Goal: Information Seeking & Learning: Learn about a topic

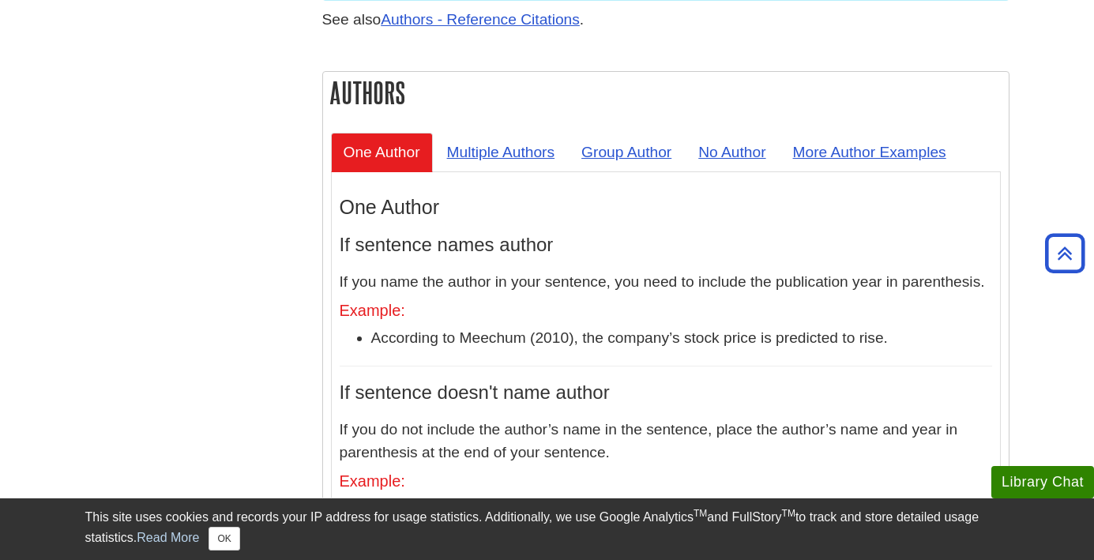
scroll to position [1413, 0]
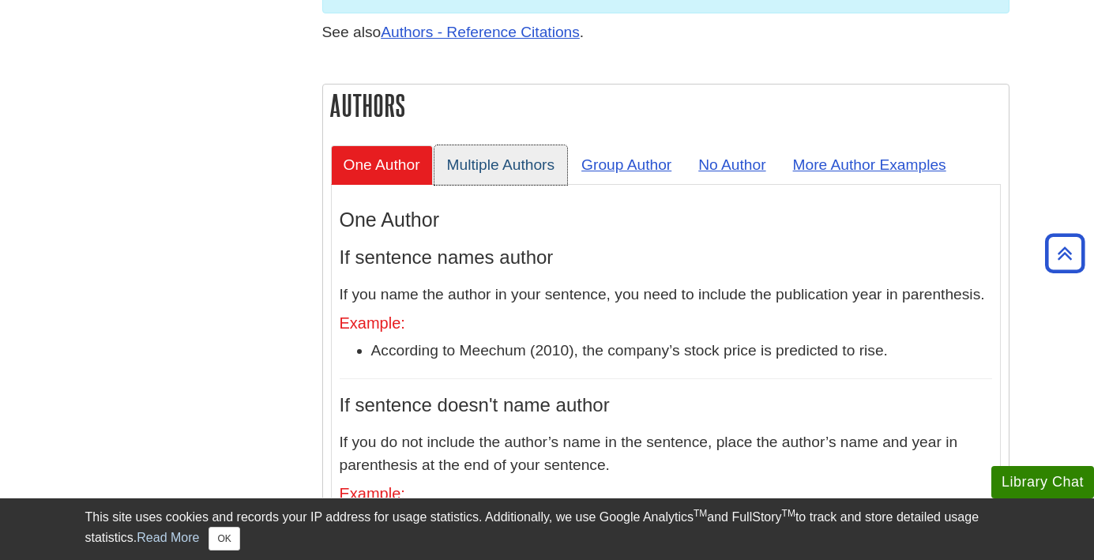
click at [505, 145] on link "Multiple Authors" at bounding box center [502, 164] width 134 height 39
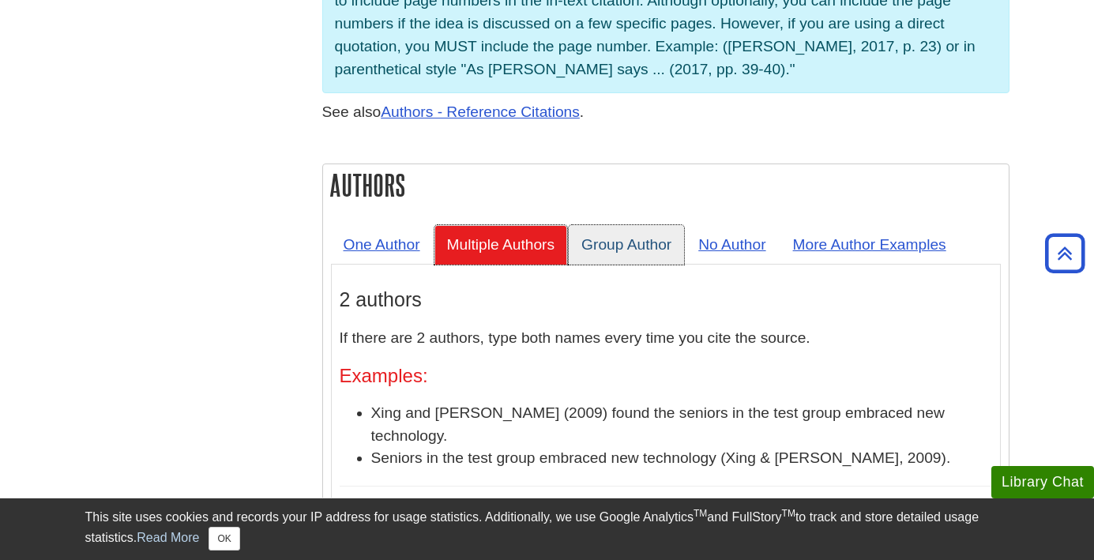
scroll to position [1331, 0]
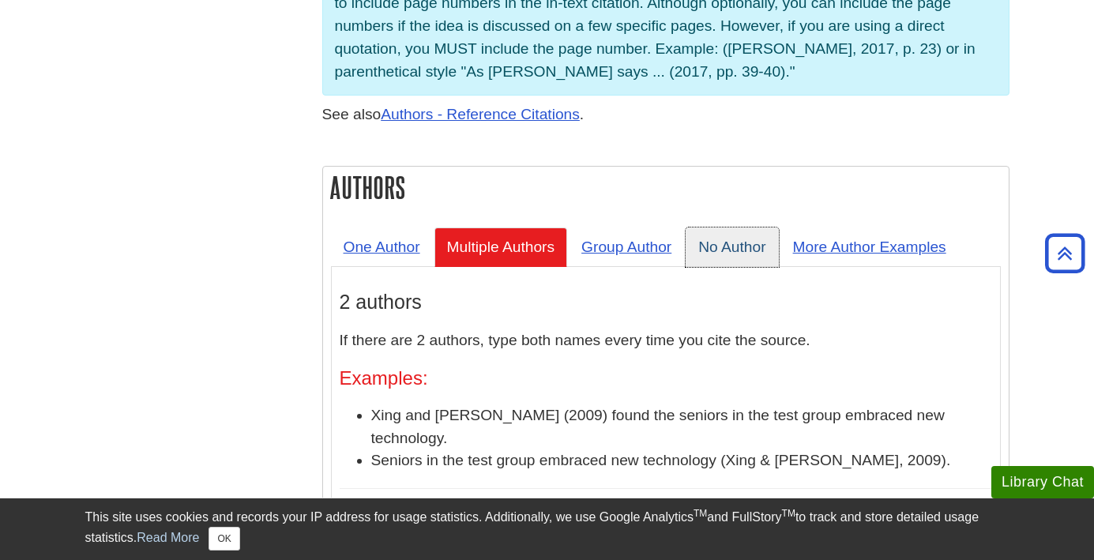
click at [742, 228] on link "No Author" at bounding box center [732, 247] width 92 height 39
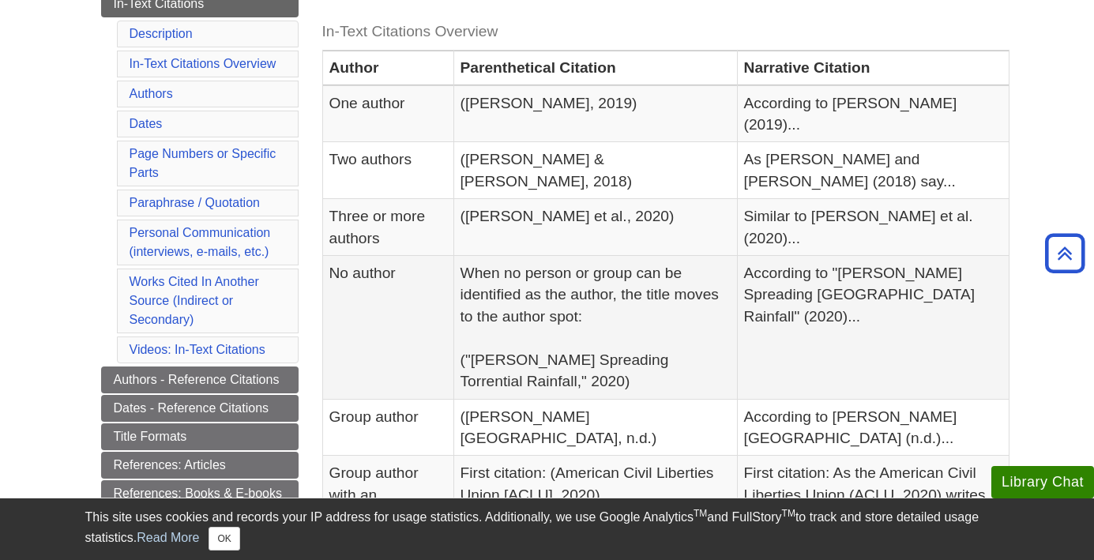
scroll to position [363, 0]
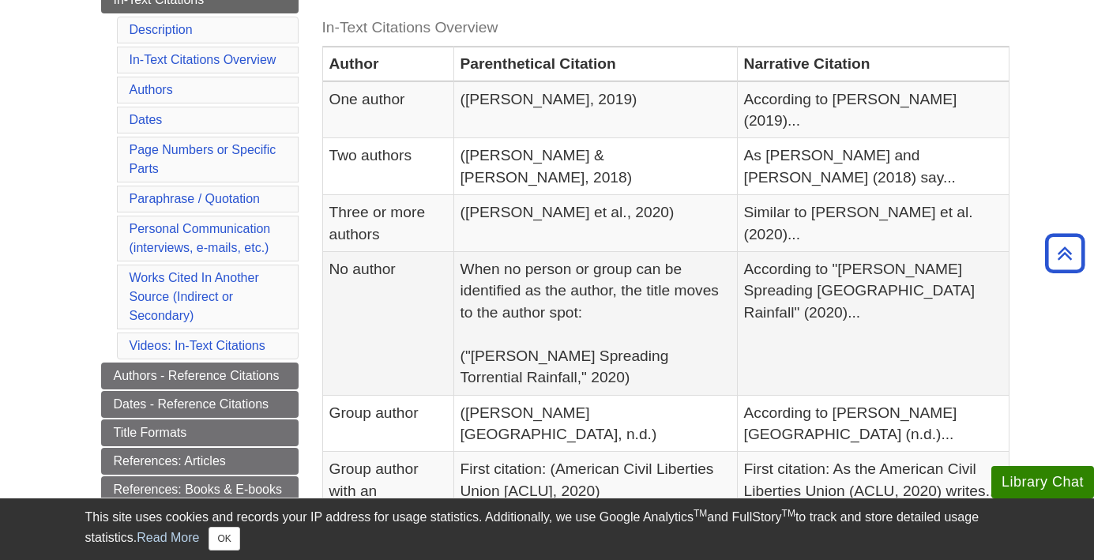
click at [638, 322] on td "When no person or group can be identified as the author, the title moves to the…" at bounding box center [596, 324] width 284 height 144
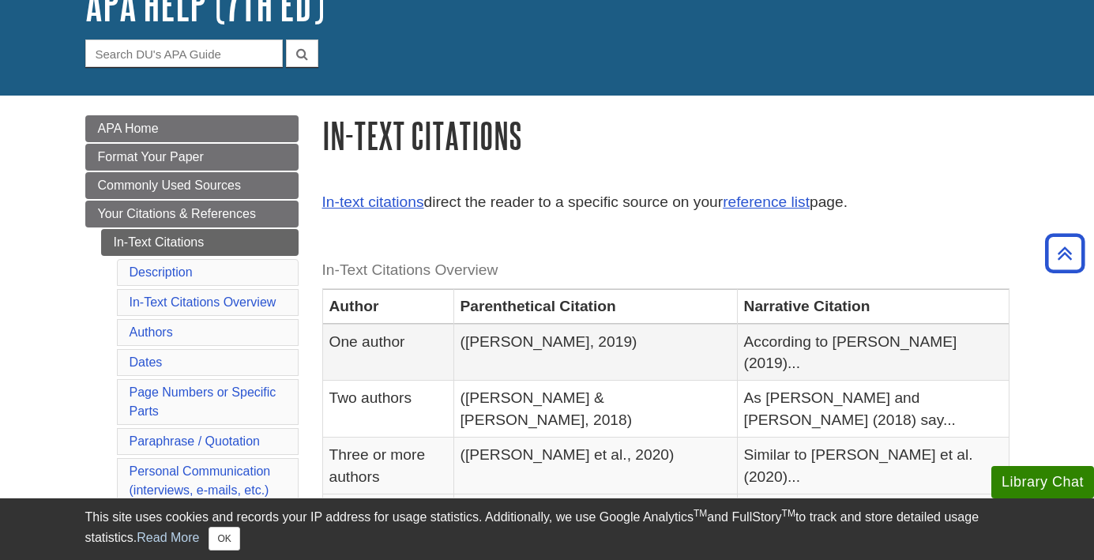
scroll to position [107, 0]
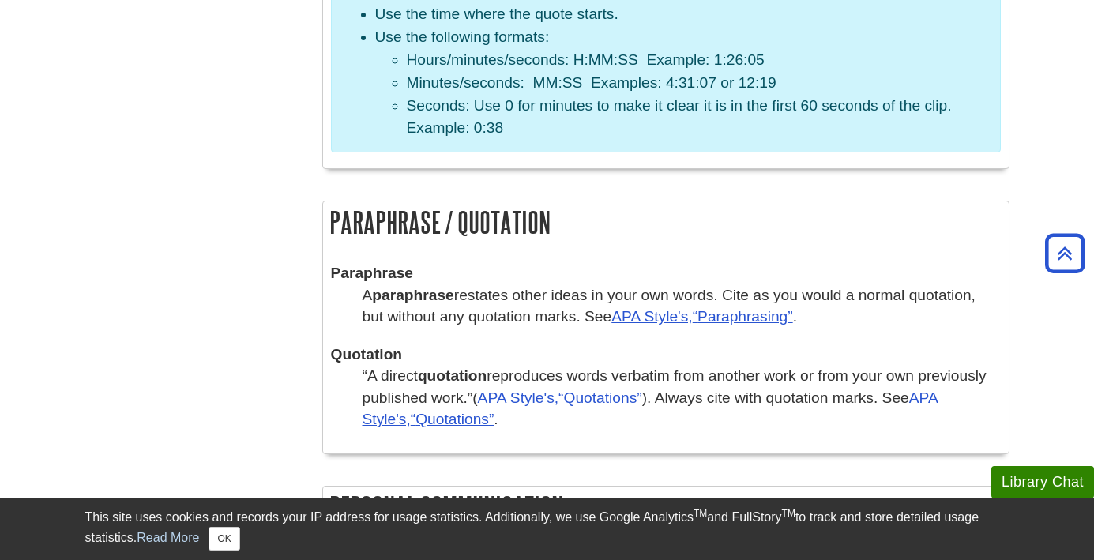
scroll to position [2395, 0]
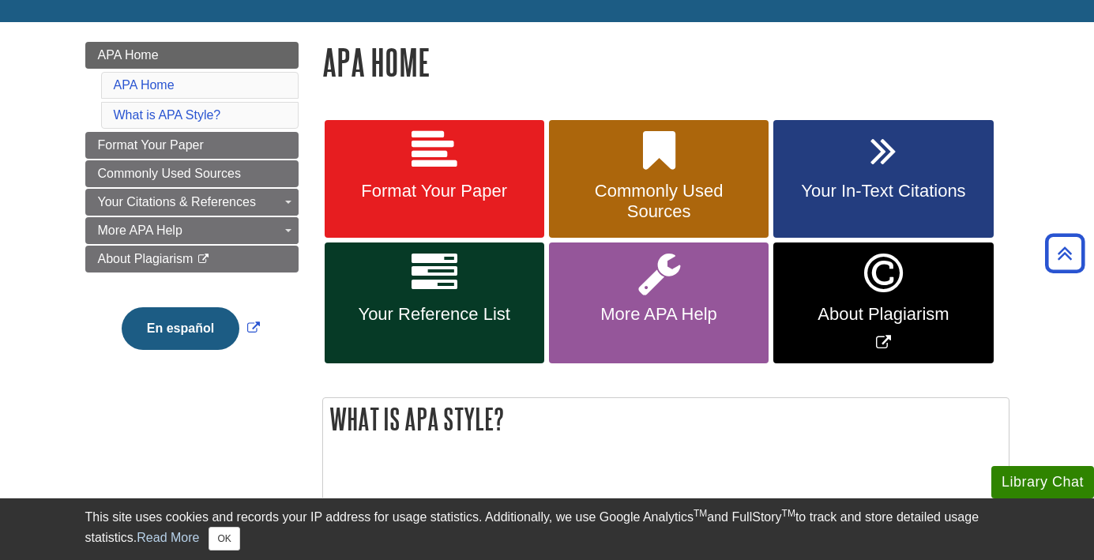
scroll to position [185, 0]
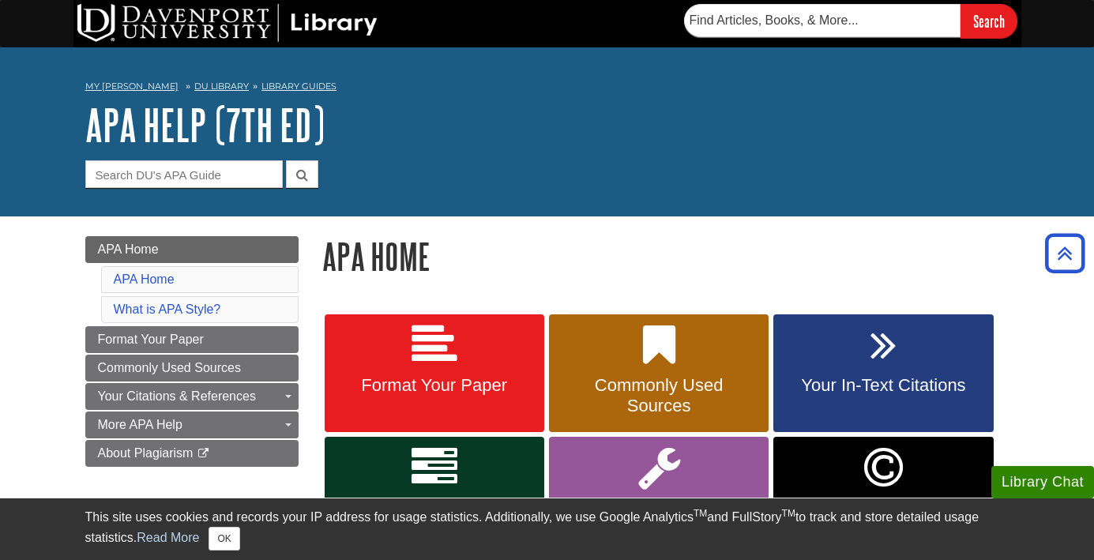
scroll to position [185, 0]
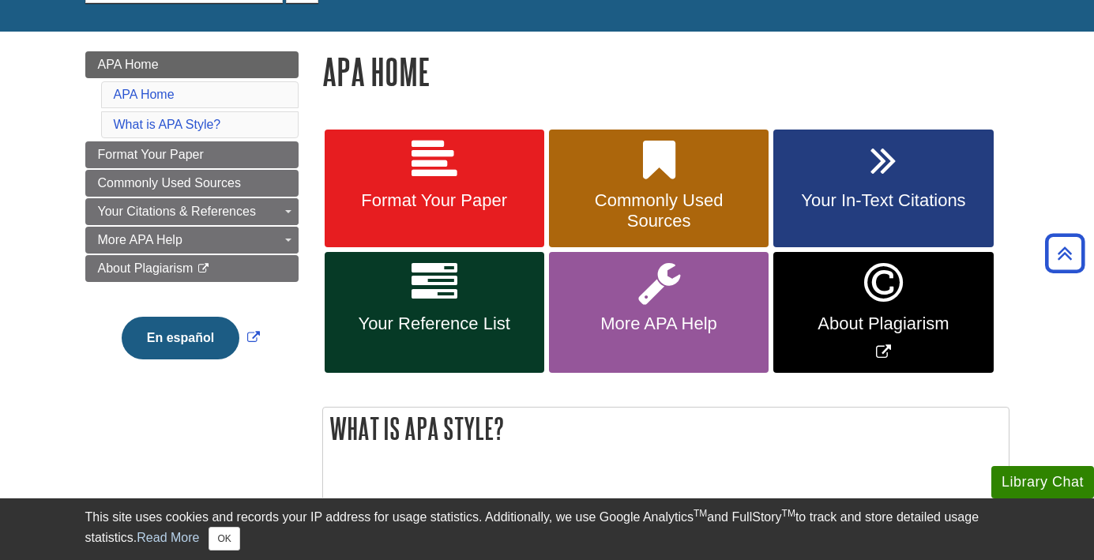
click at [434, 298] on icon at bounding box center [435, 283] width 46 height 46
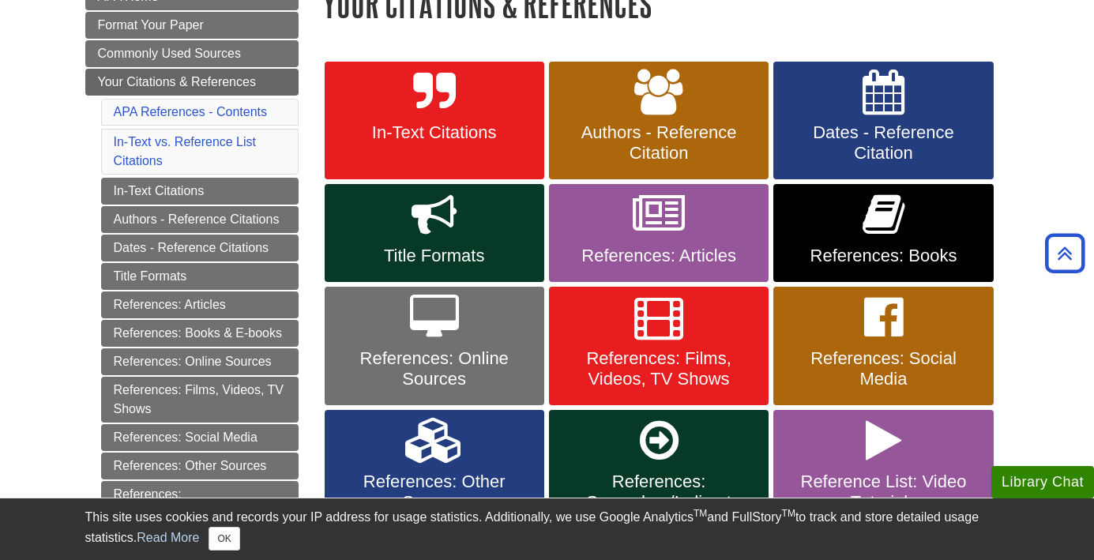
scroll to position [255, 0]
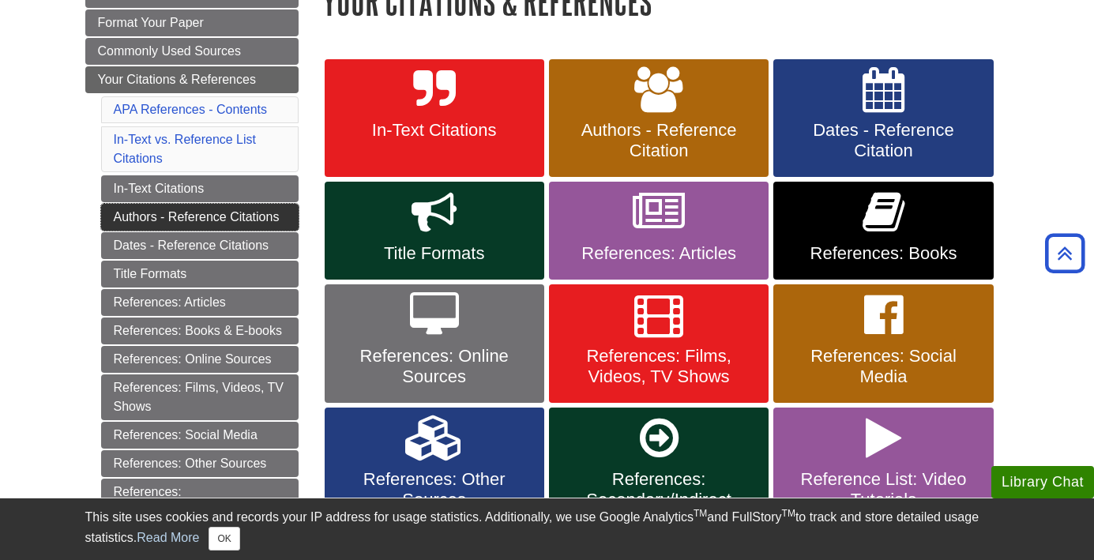
click at [245, 217] on link "Authors - Reference Citations" at bounding box center [200, 217] width 198 height 27
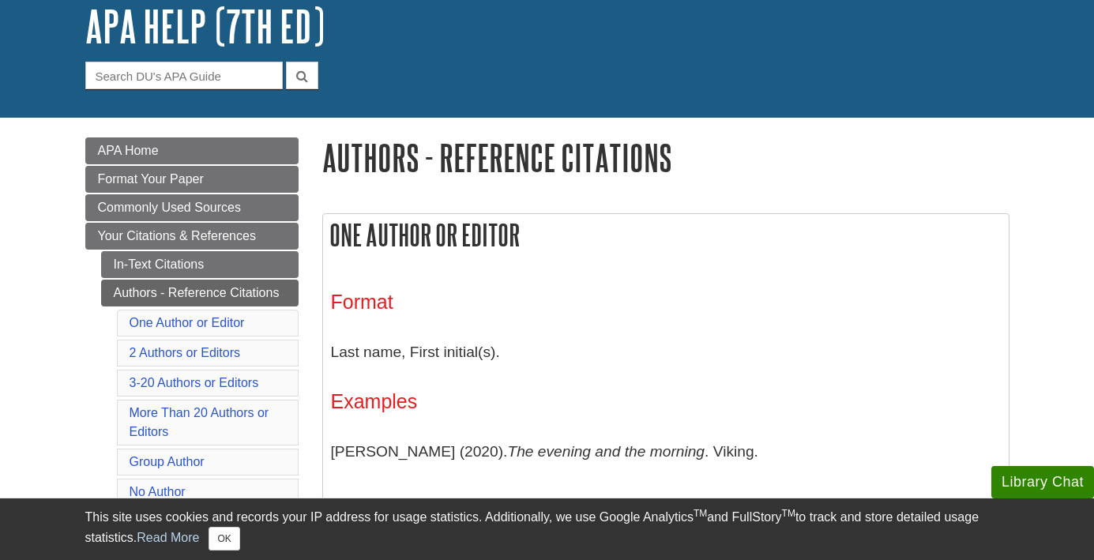
scroll to position [156, 0]
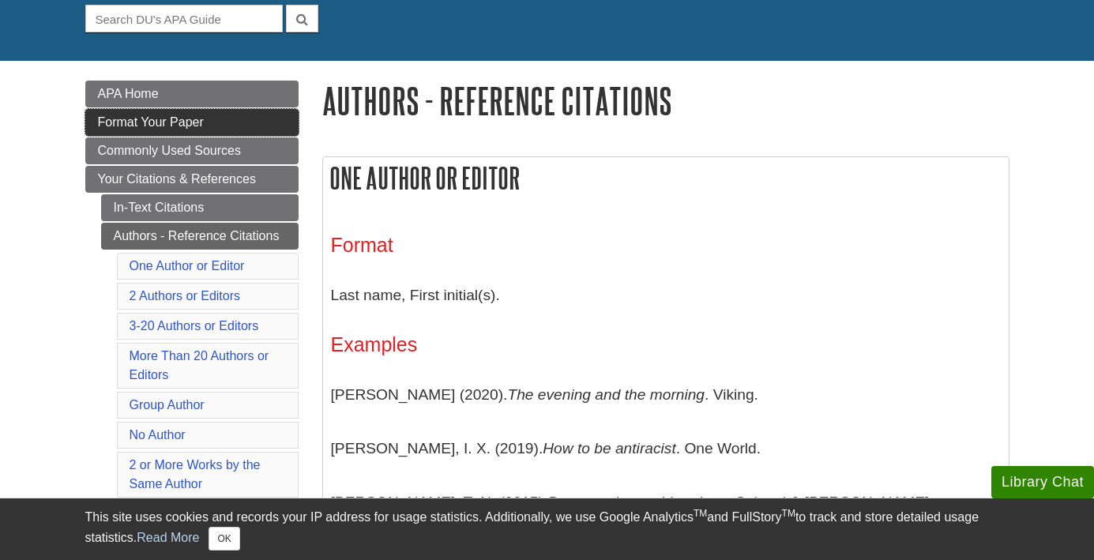
click at [189, 115] on span "Format Your Paper" at bounding box center [151, 121] width 106 height 13
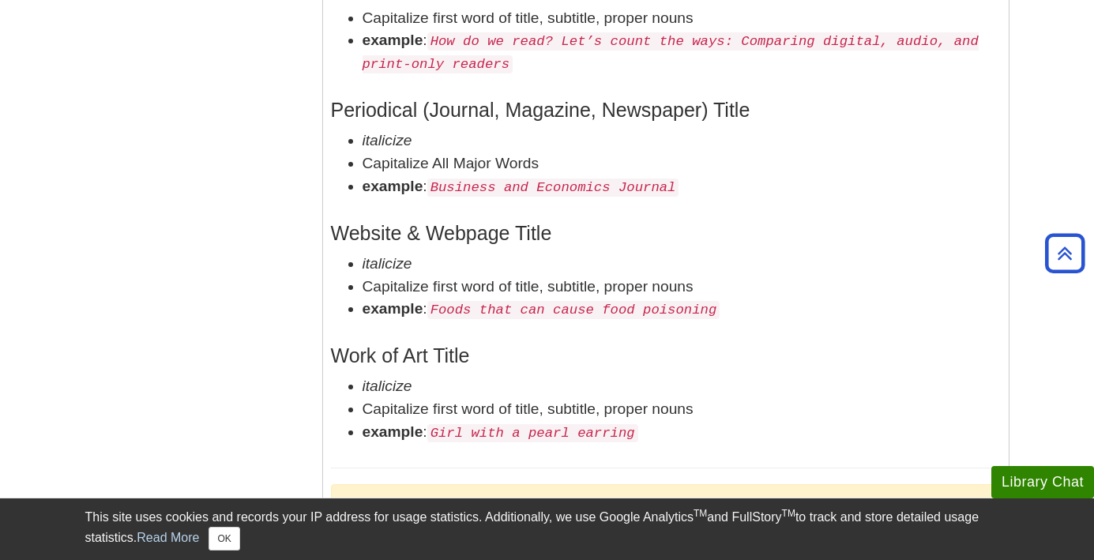
scroll to position [3038, 0]
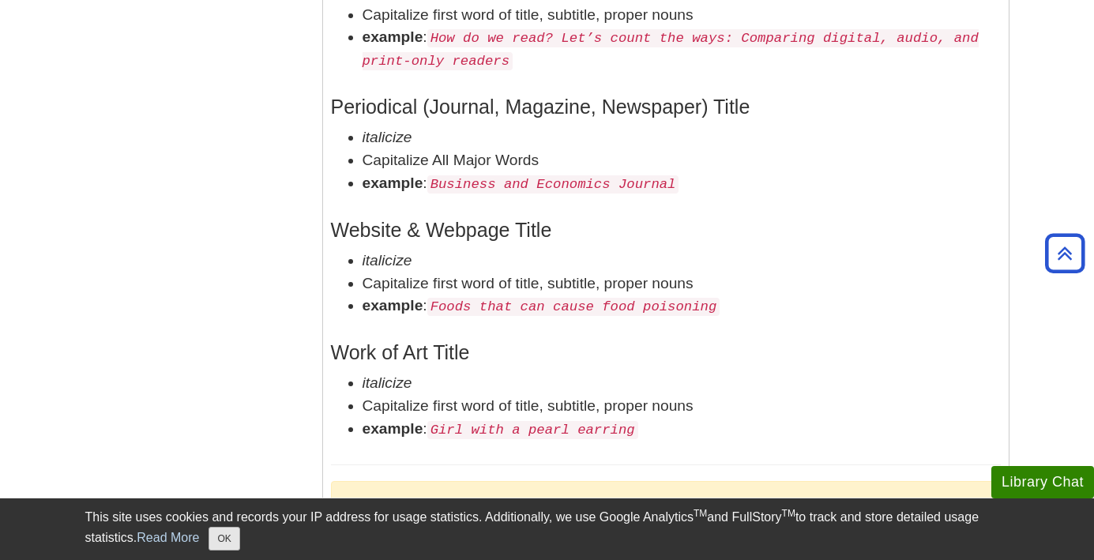
click at [231, 540] on button "OK" at bounding box center [224, 539] width 31 height 24
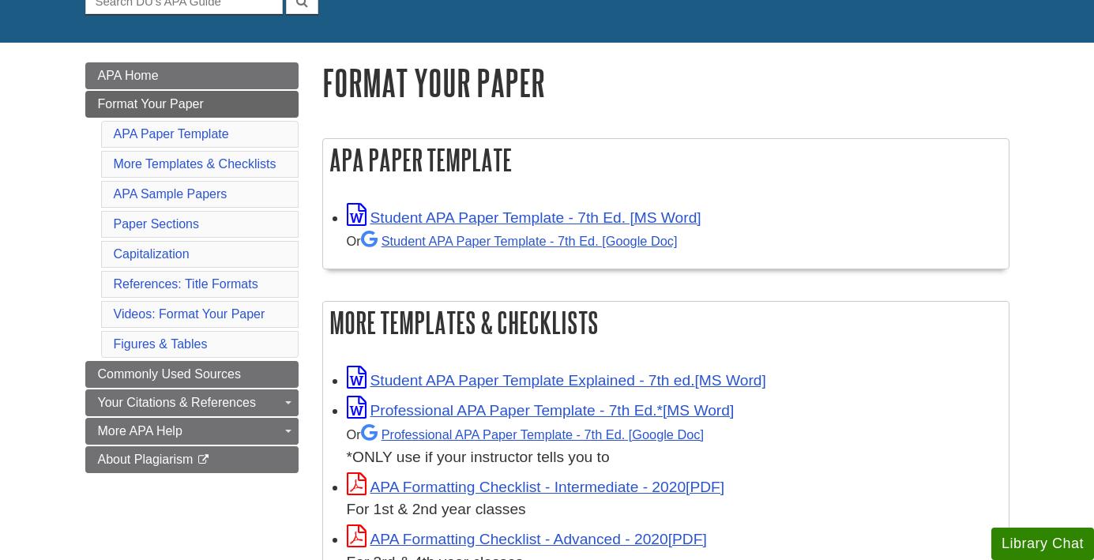
scroll to position [175, 0]
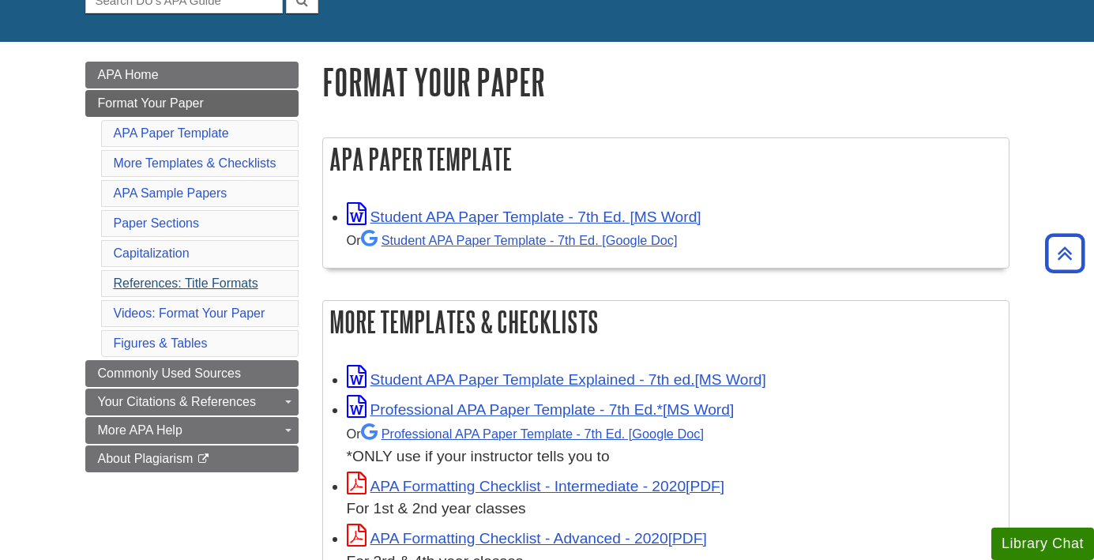
click at [201, 281] on link "References: Title Formats" at bounding box center [186, 283] width 145 height 13
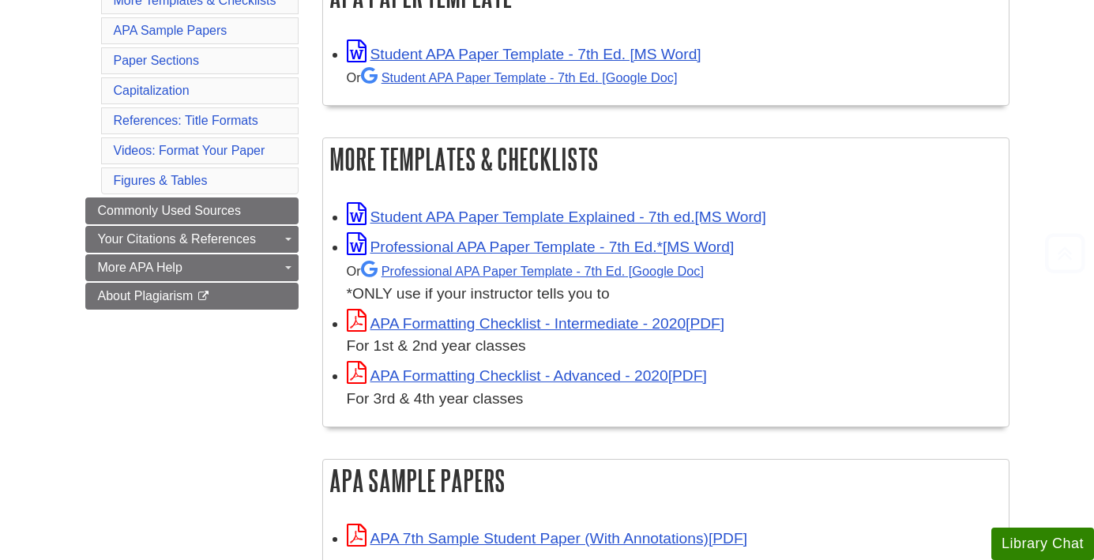
scroll to position [341, 0]
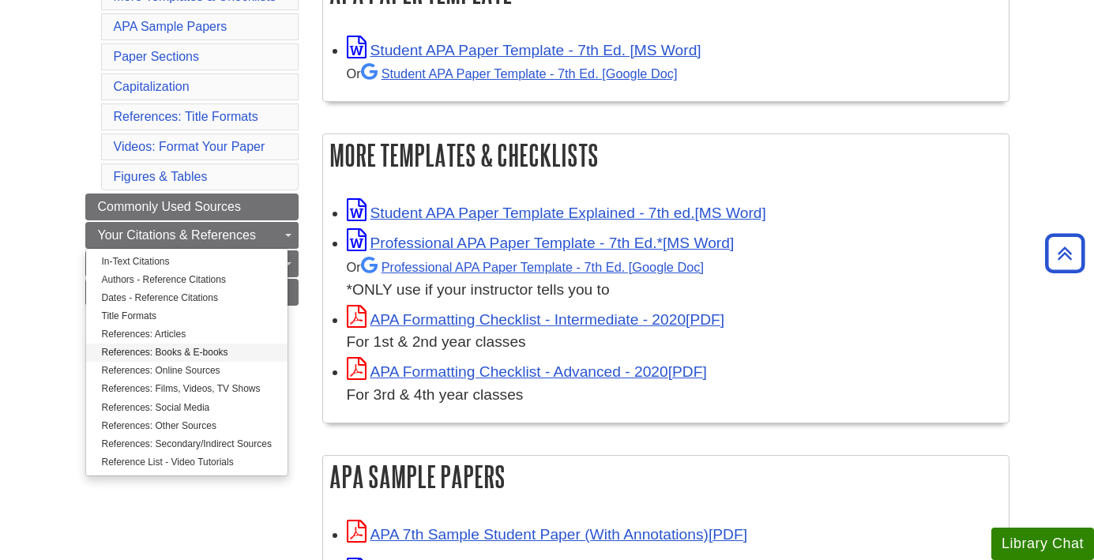
click at [193, 352] on link "References: Books & E-books" at bounding box center [186, 353] width 201 height 18
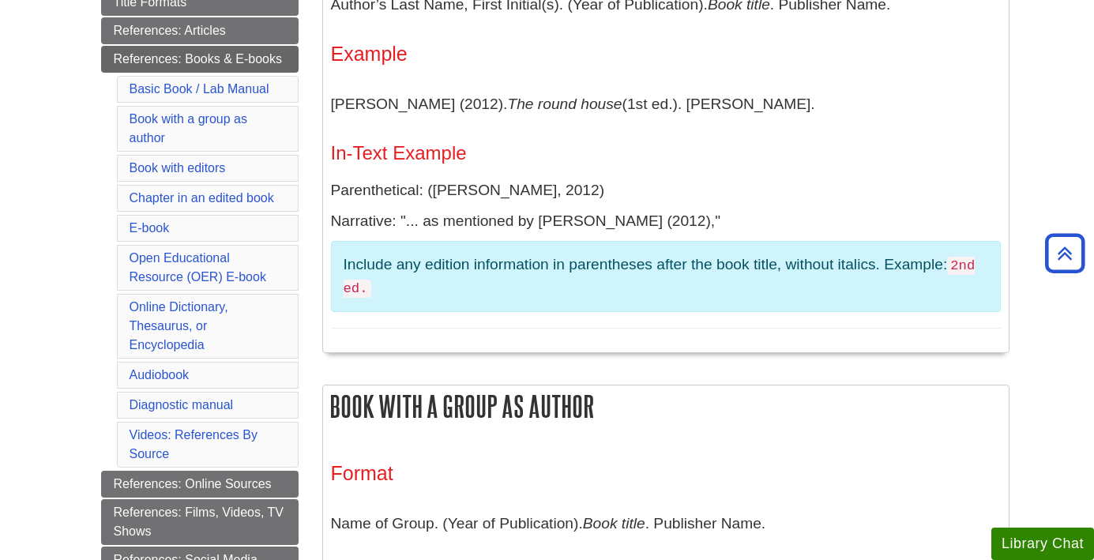
scroll to position [448, 0]
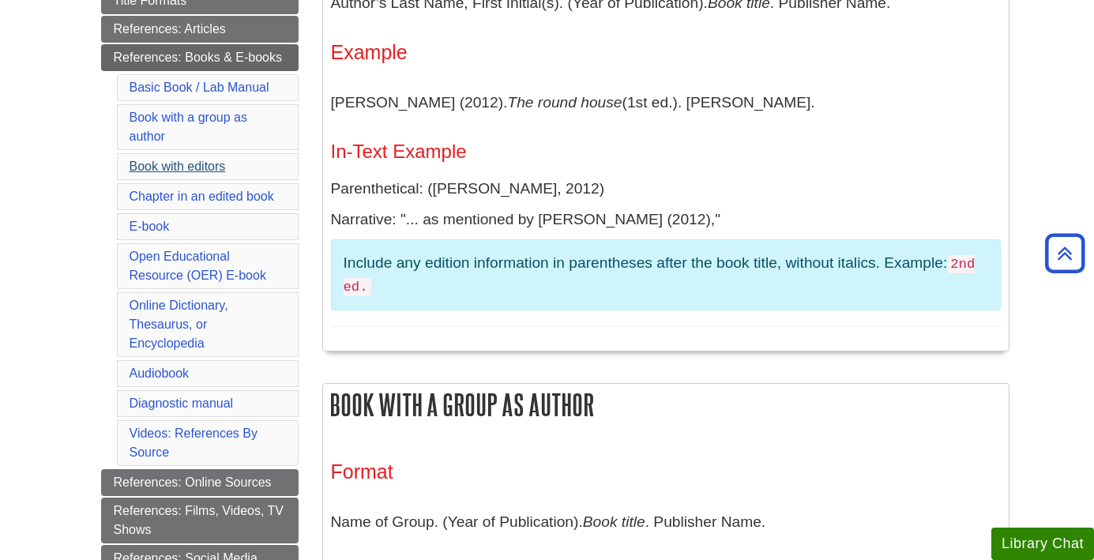
click at [196, 168] on link "Book with editors" at bounding box center [178, 166] width 96 height 13
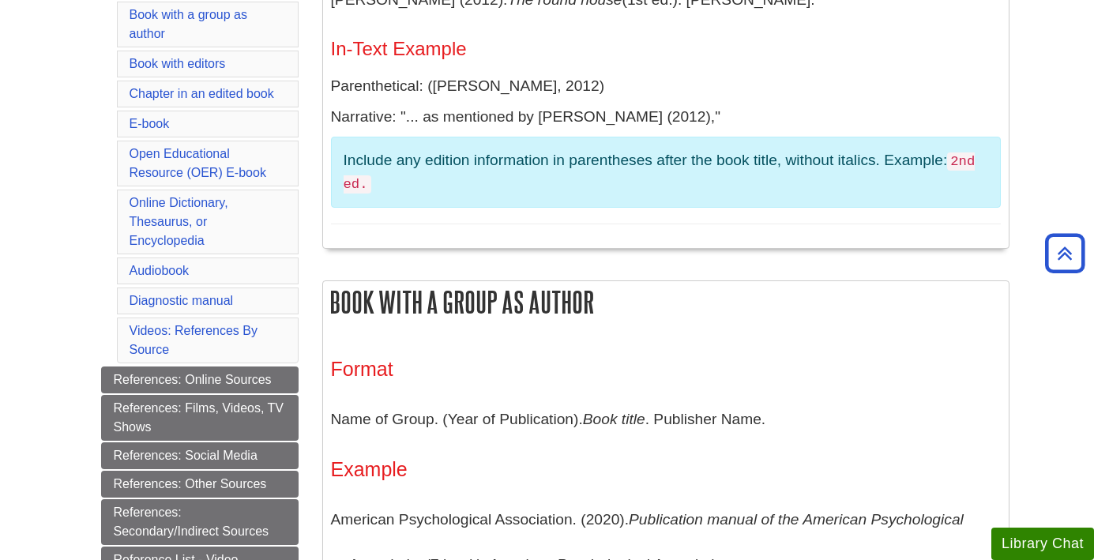
scroll to position [576, 0]
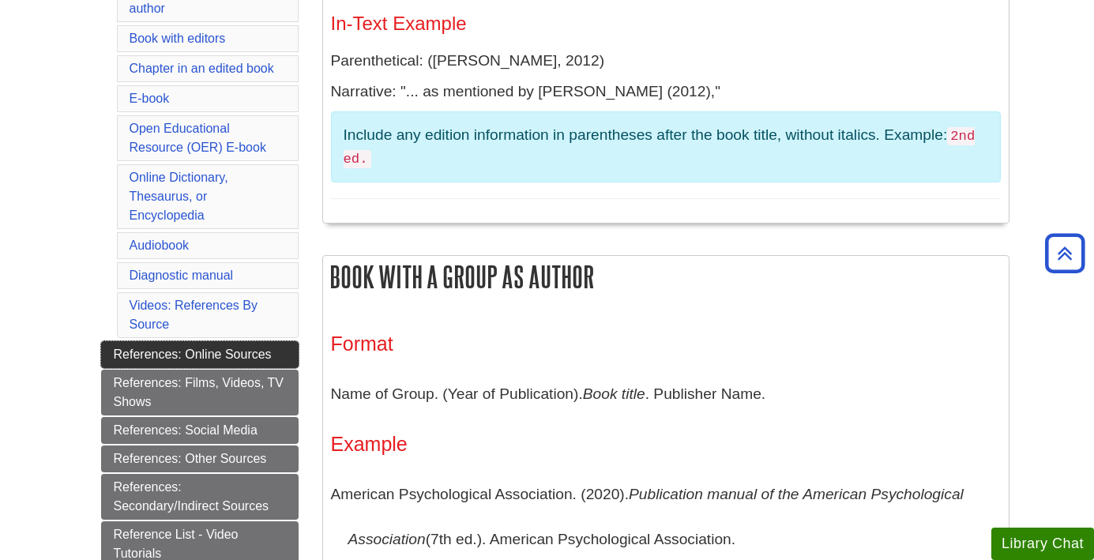
click at [228, 341] on link "References: Online Sources" at bounding box center [200, 354] width 198 height 27
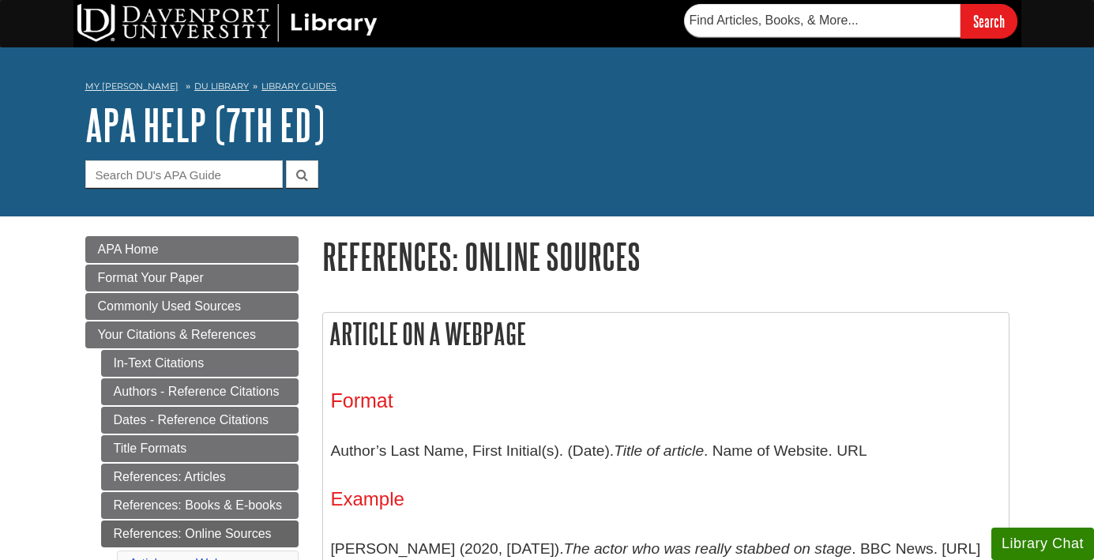
scroll to position [9, 0]
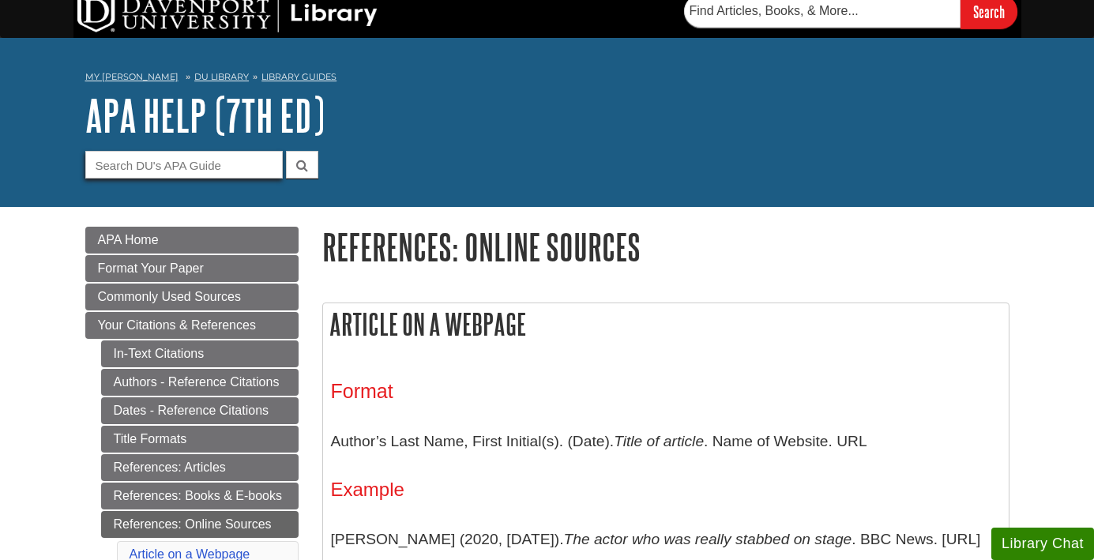
click at [223, 164] on input "Guide Search Terms" at bounding box center [184, 165] width 198 height 28
type input "online journal reference list"
click at [302, 164] on button "submit" at bounding box center [302, 165] width 32 height 28
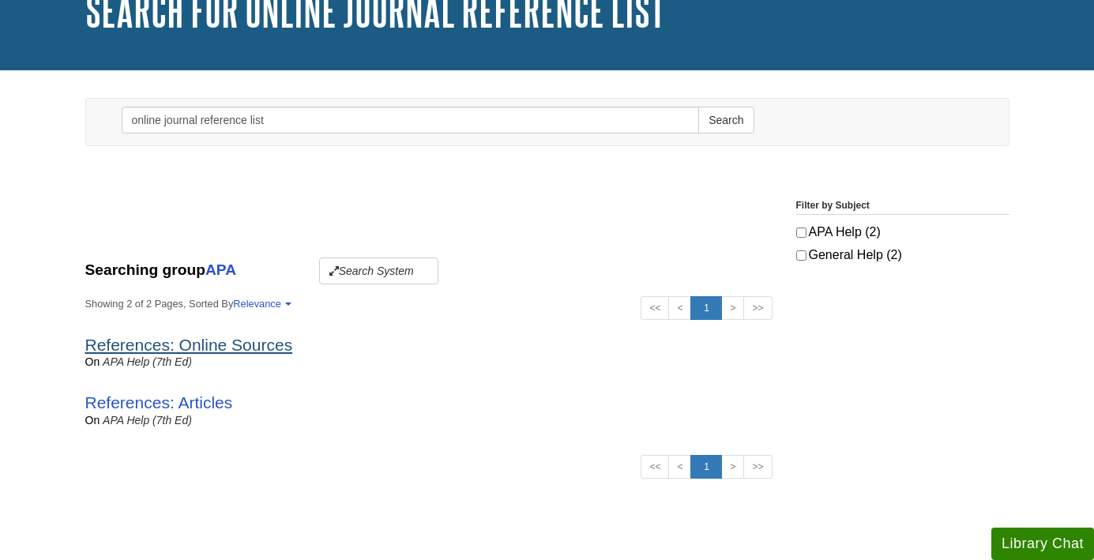
scroll to position [122, 0]
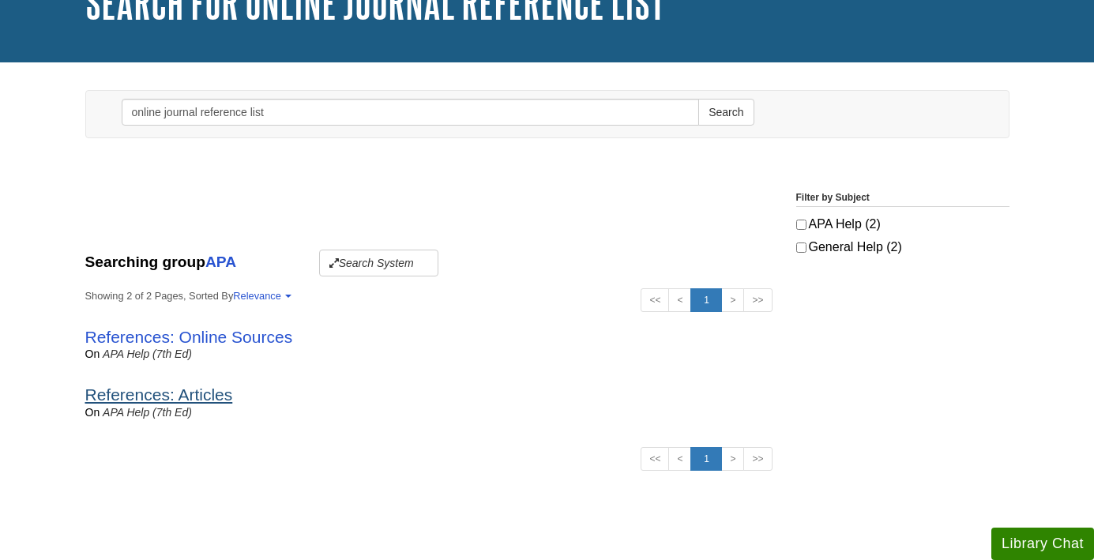
click at [220, 393] on link "References: Articles" at bounding box center [159, 395] width 148 height 18
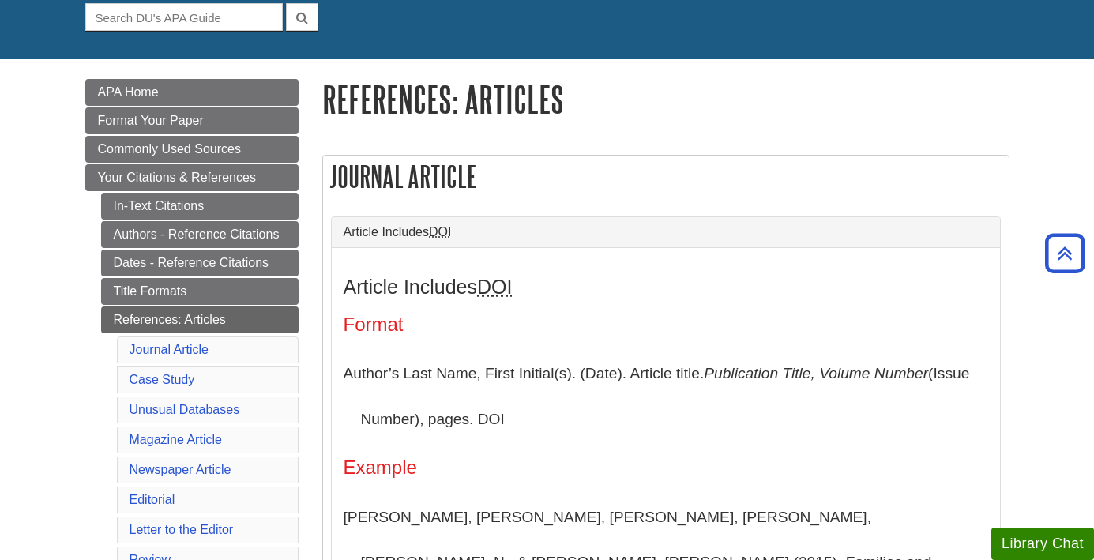
scroll to position [156, 0]
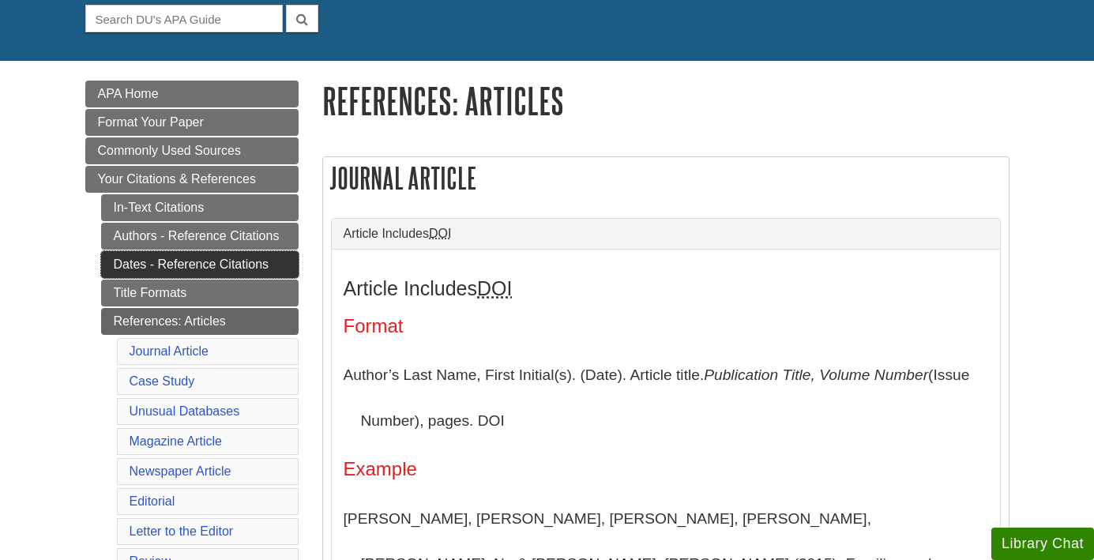
click at [210, 264] on link "Dates - Reference Citations" at bounding box center [200, 264] width 198 height 27
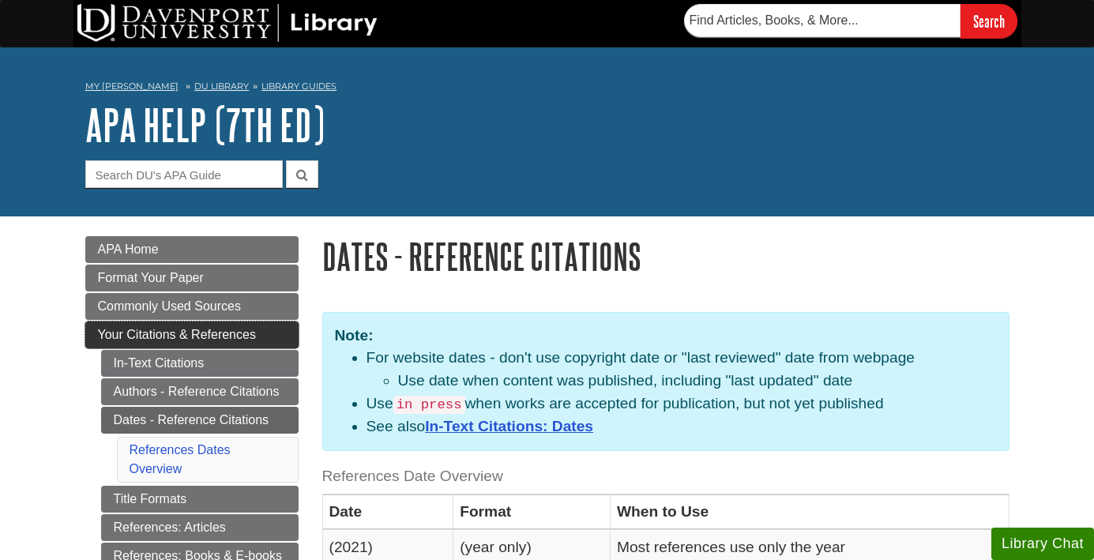
click at [233, 333] on span "Your Citations & References" at bounding box center [177, 334] width 158 height 13
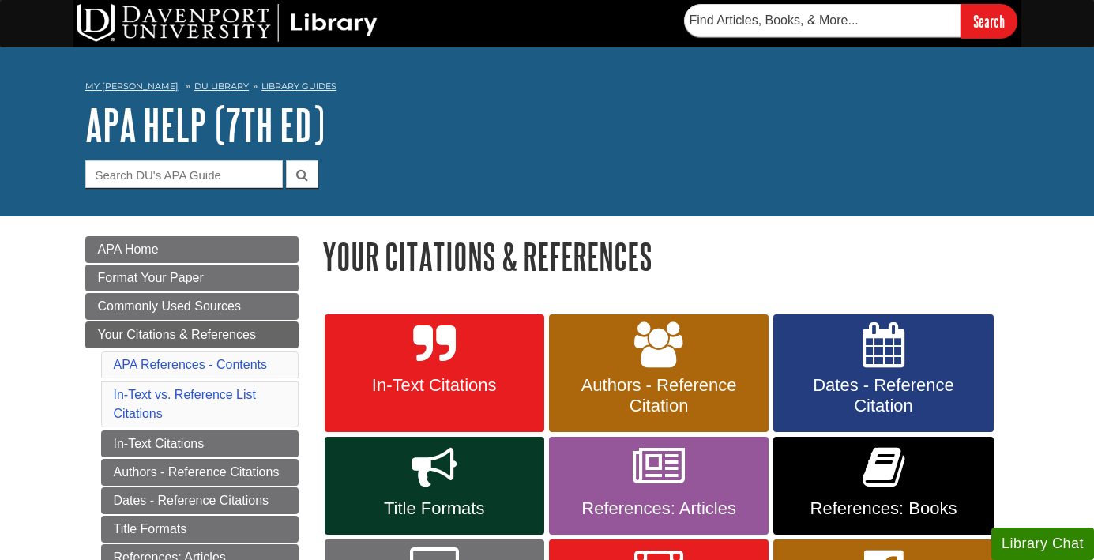
click at [657, 382] on span "Authors - Reference Citation" at bounding box center [659, 395] width 196 height 41
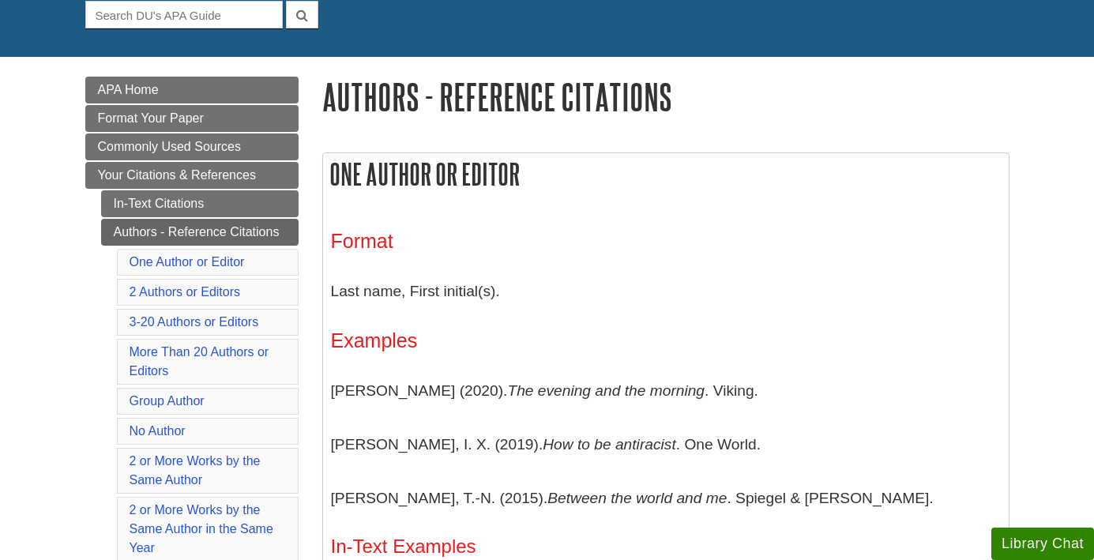
scroll to position [163, 0]
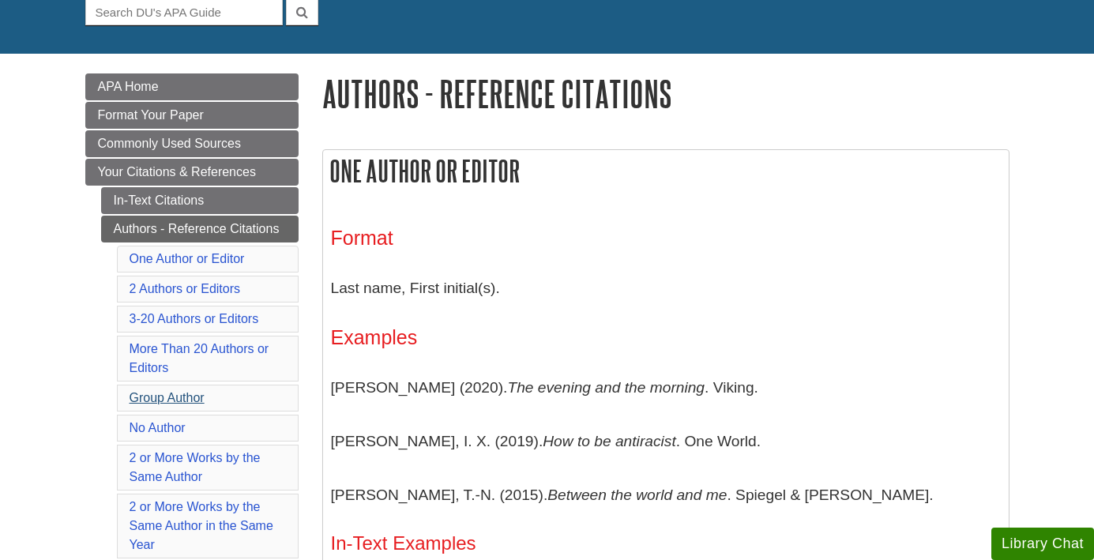
click at [198, 394] on link "Group Author" at bounding box center [167, 397] width 75 height 13
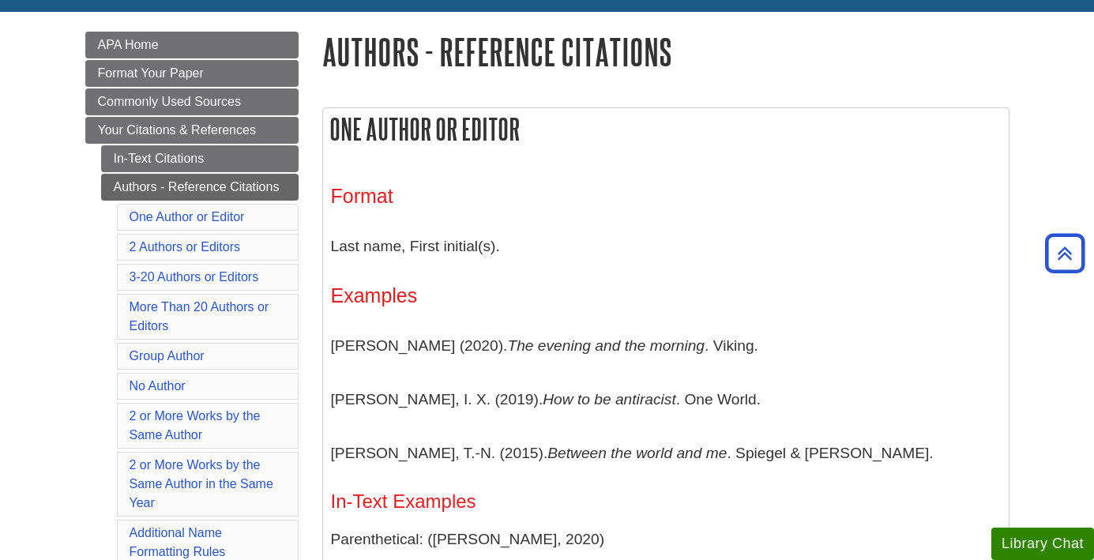
scroll to position [206, 0]
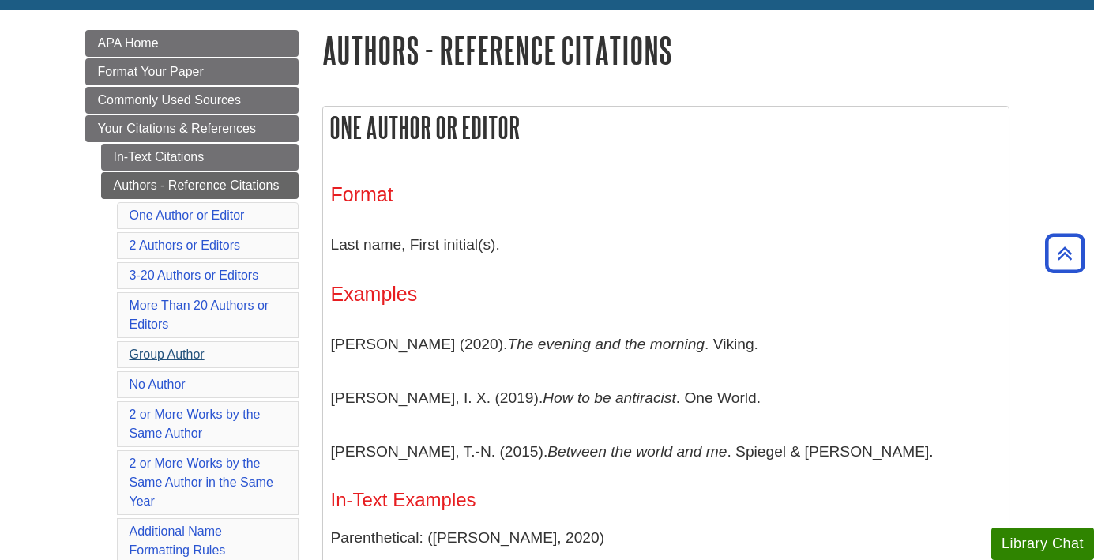
click at [179, 356] on link "Group Author" at bounding box center [167, 354] width 75 height 13
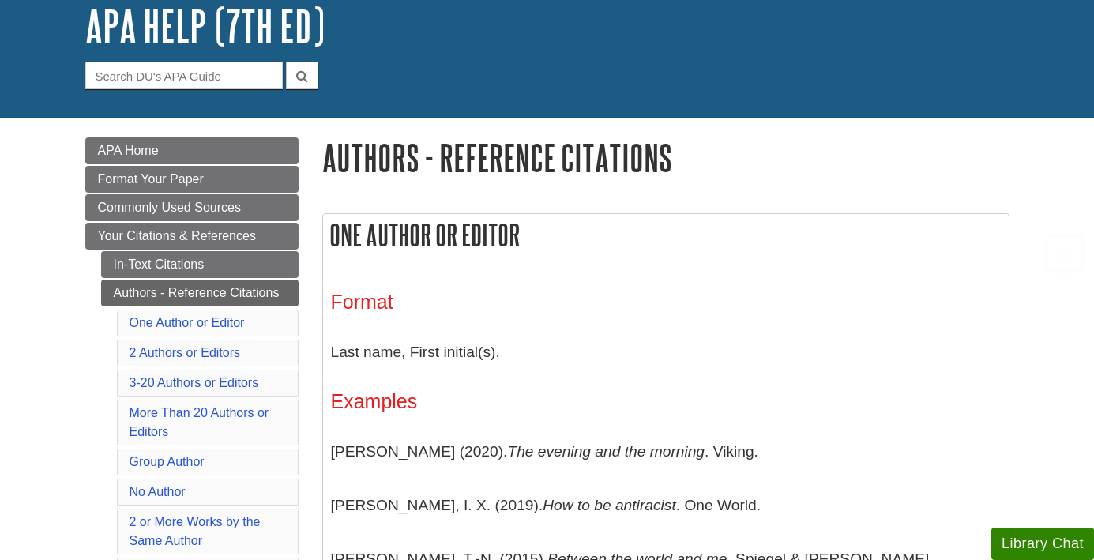
scroll to position [188, 0]
